Goal: Share content

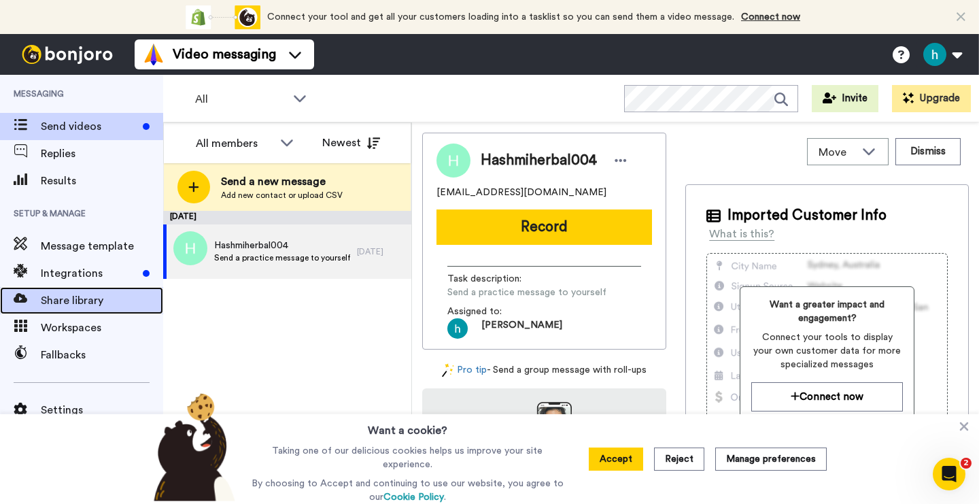
click at [39, 301] on span at bounding box center [20, 301] width 41 height 14
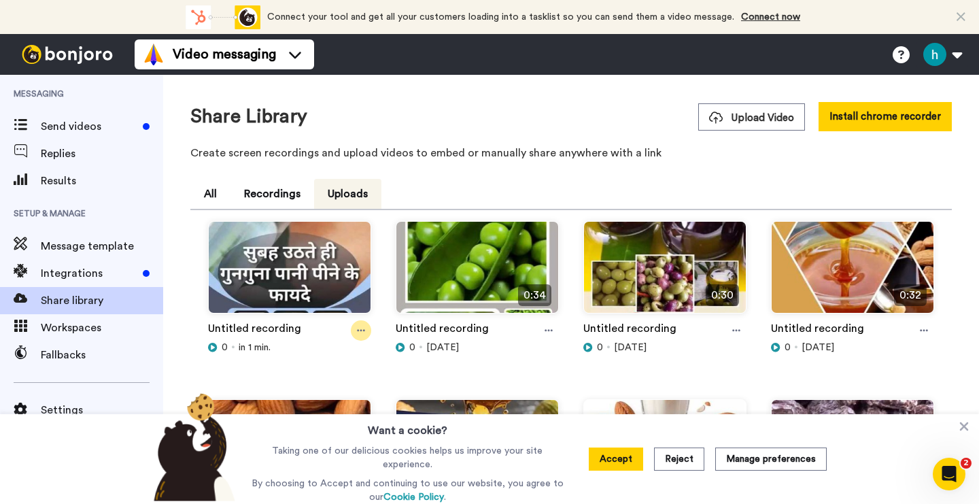
click at [360, 330] on icon at bounding box center [361, 331] width 8 height 10
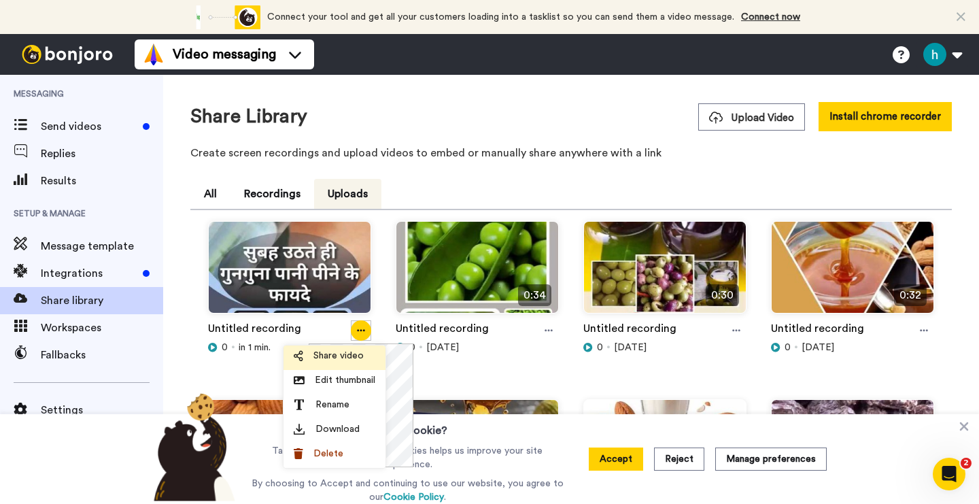
click at [343, 348] on li "Share video" at bounding box center [335, 357] width 102 height 24
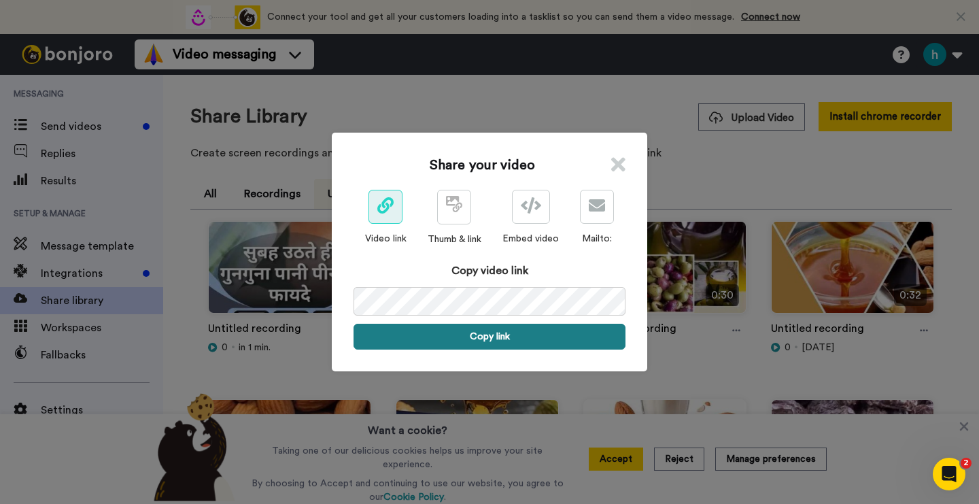
click at [478, 340] on button "Copy link" at bounding box center [490, 337] width 272 height 26
